Goal: Task Accomplishment & Management: Use online tool/utility

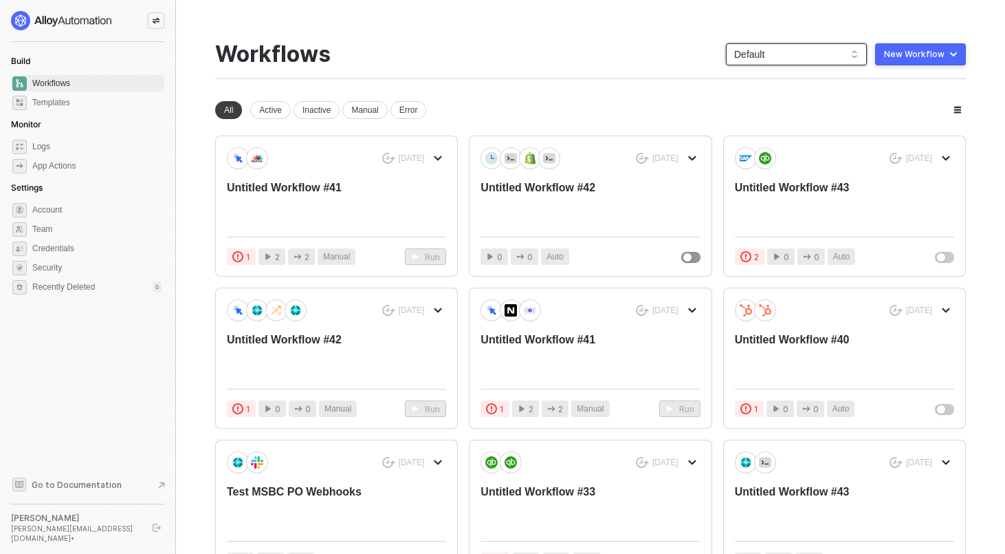
scroll to position [6, 0]
click at [768, 60] on span "Default" at bounding box center [796, 54] width 124 height 21
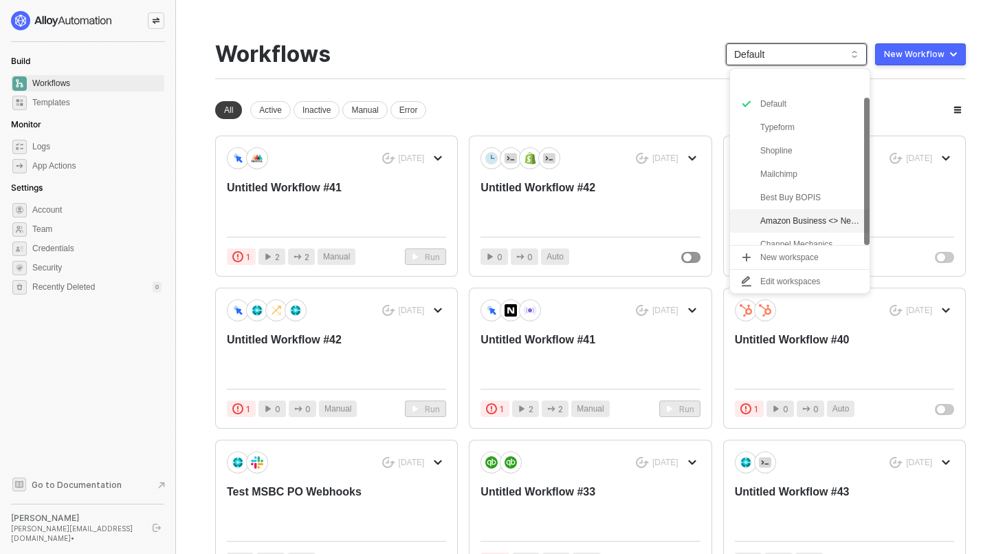
scroll to position [34, 0]
click at [523, 56] on div "Workflows Default New Workflow" at bounding box center [590, 60] width 751 height 38
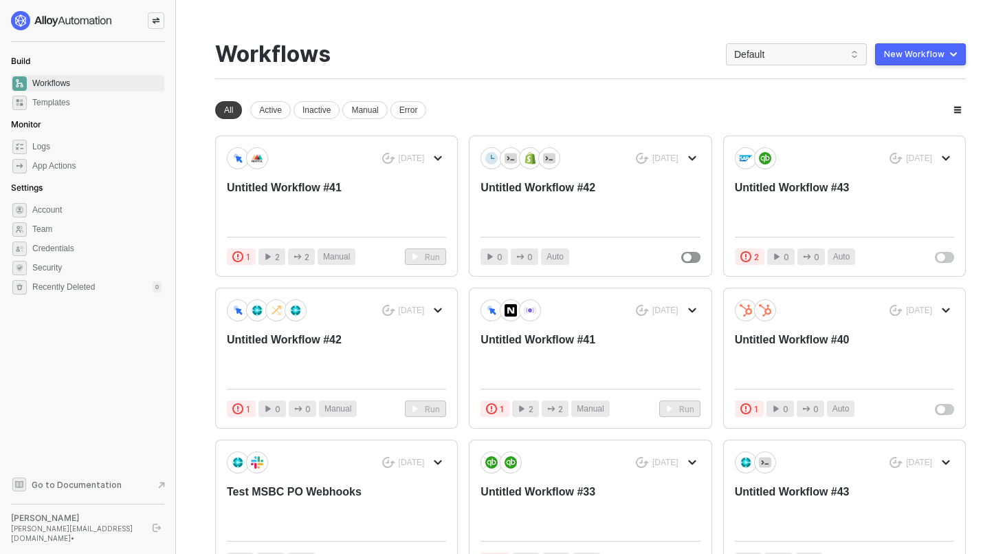
click at [159, 22] on icon "icon-swap" at bounding box center [156, 21] width 8 height 8
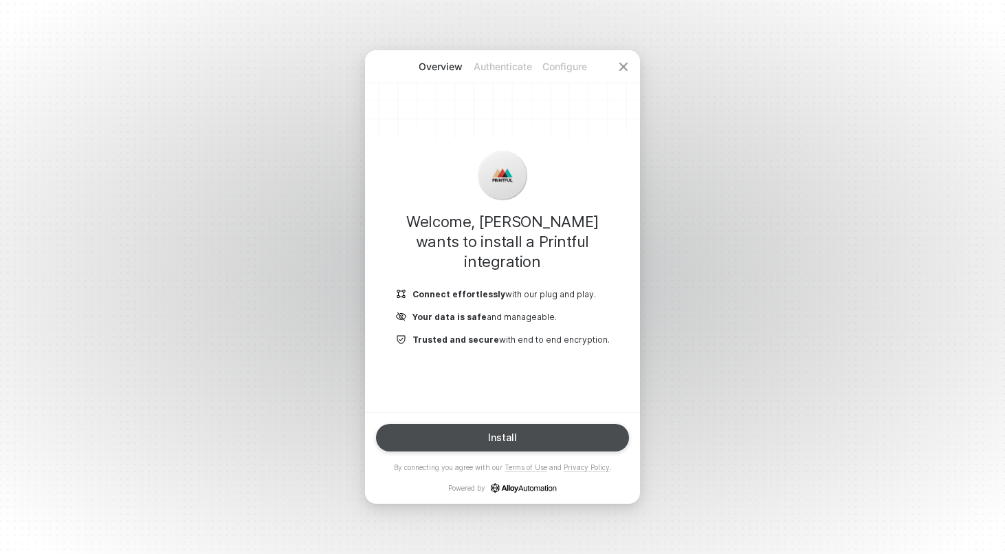
click at [538, 446] on button "Install" at bounding box center [502, 438] width 253 height 28
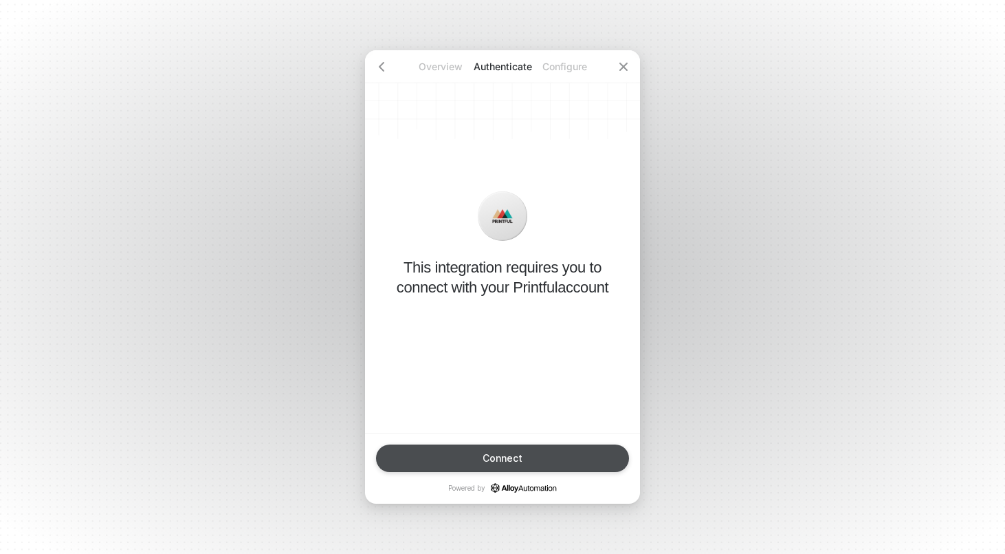
click at [501, 457] on div "Connect" at bounding box center [503, 458] width 40 height 11
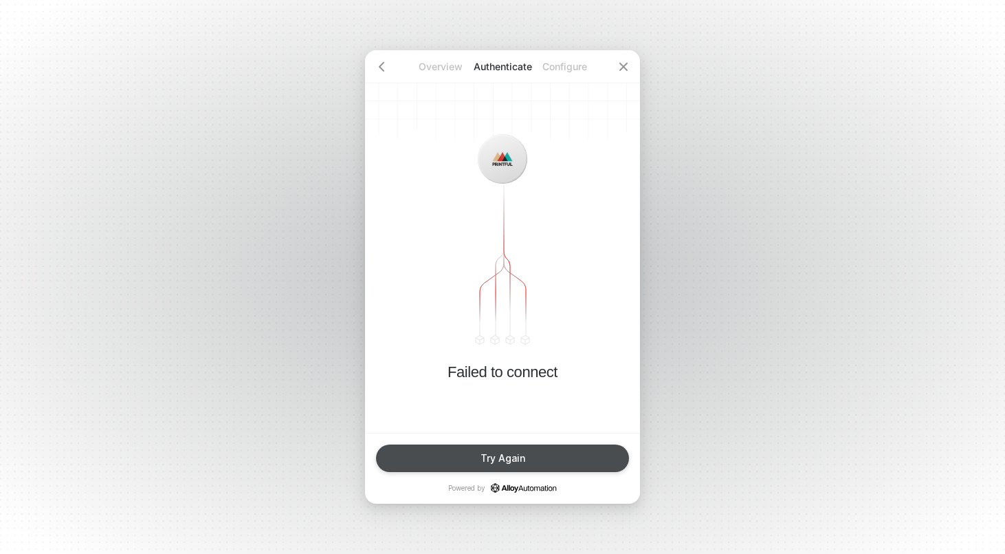
click at [517, 461] on div "Try Again" at bounding box center [503, 458] width 45 height 11
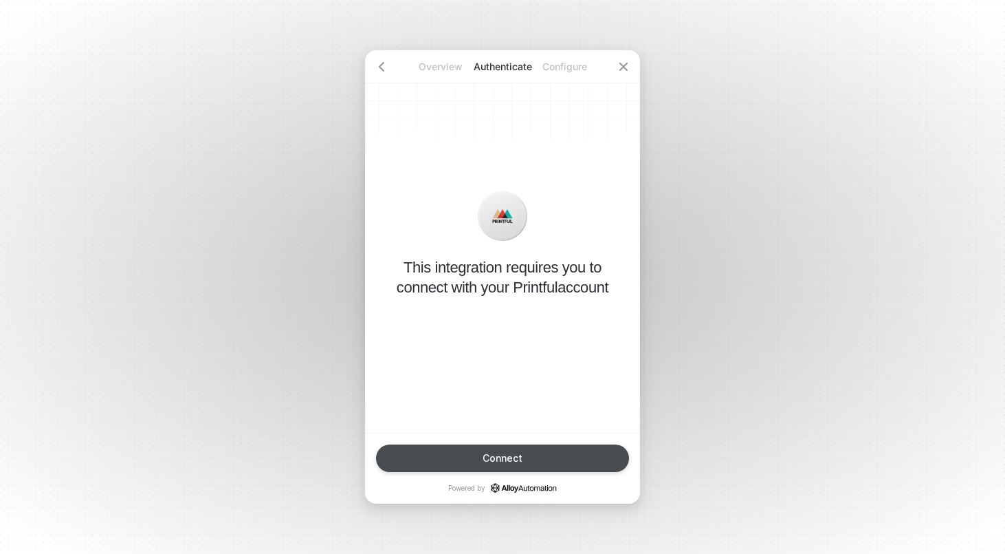
click at [488, 455] on div "Connect" at bounding box center [503, 458] width 40 height 11
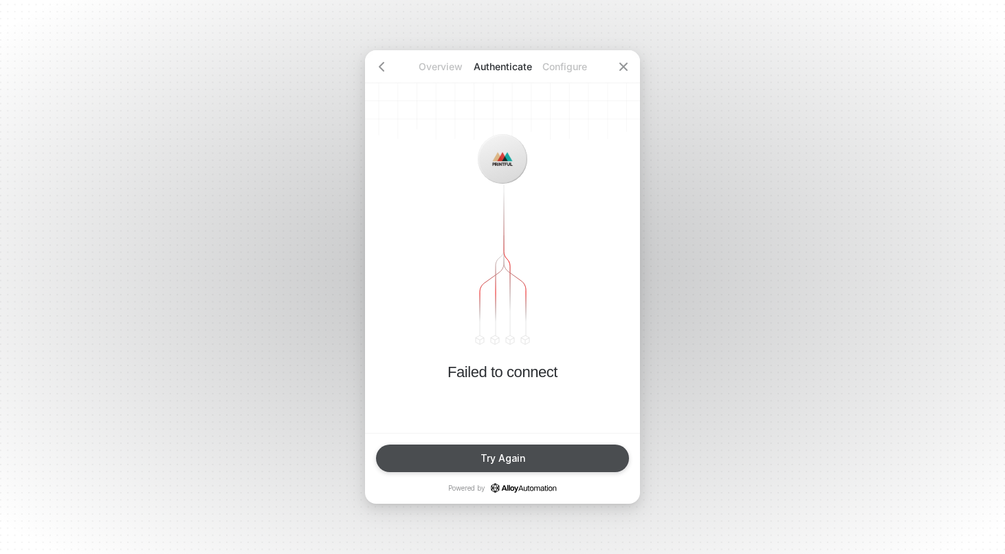
click at [521, 457] on div "Try Again" at bounding box center [503, 458] width 45 height 11
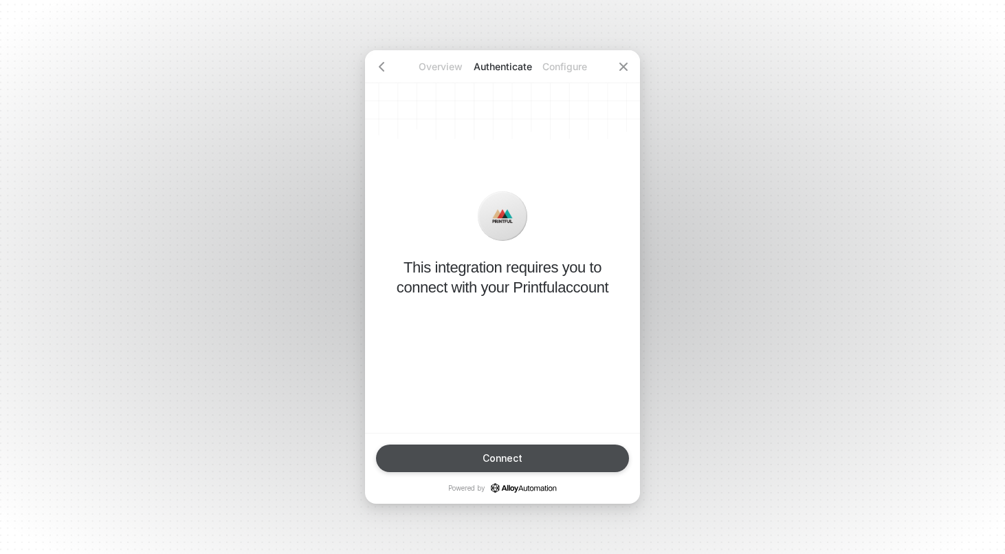
click at [523, 456] on button "Connect" at bounding box center [502, 458] width 253 height 28
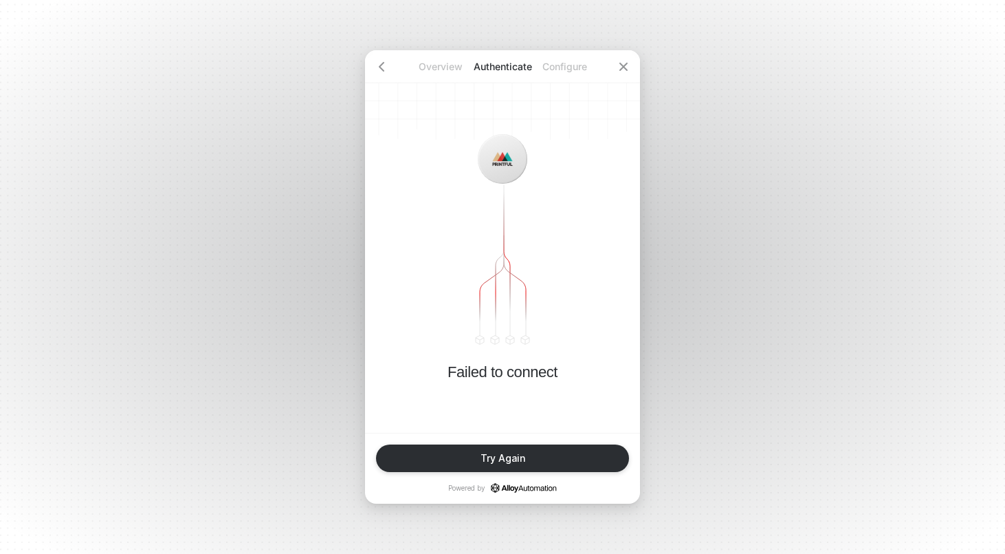
drag, startPoint x: 437, startPoint y: 461, endPoint x: 1008, endPoint y: 349, distance: 581.7
click at [1005, 349] on html "Alloy Overview Authenticate Configure Failed to connect Try Again Powered by" at bounding box center [502, 277] width 1005 height 554
